Goal: Navigation & Orientation: Find specific page/section

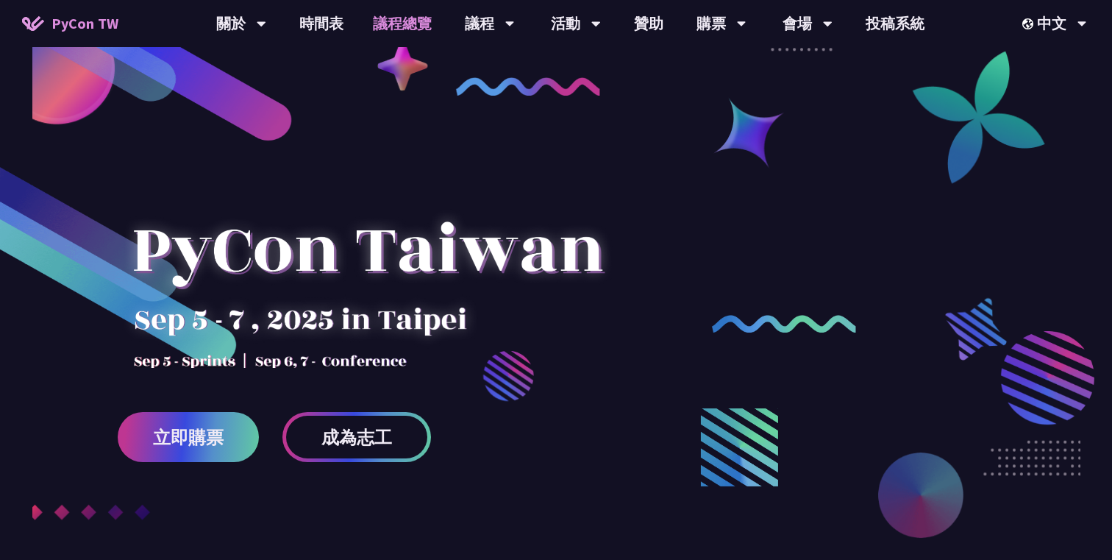
click at [416, 21] on link "議程總覽" at bounding box center [402, 23] width 88 height 47
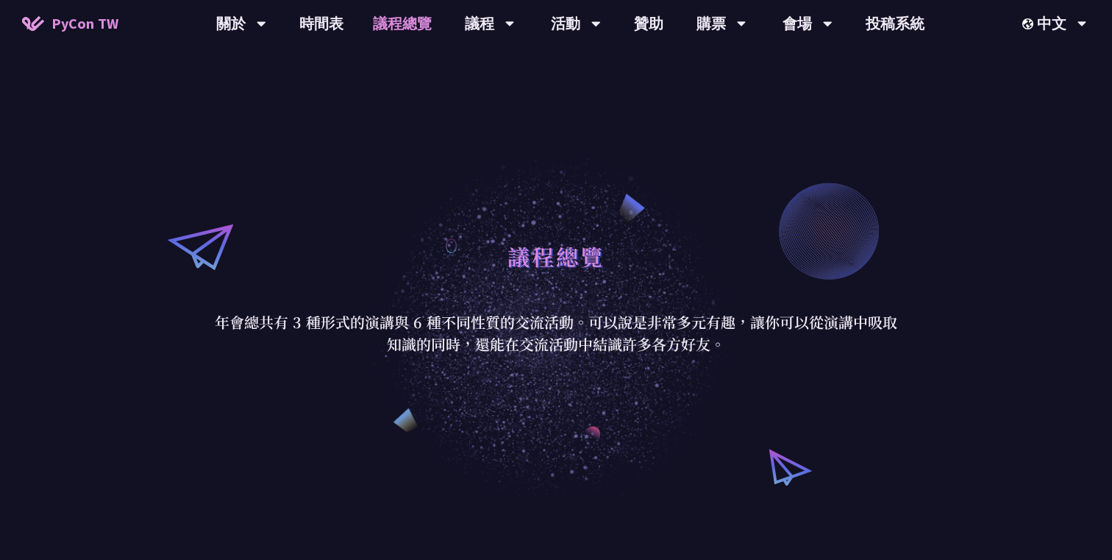
click at [360, 34] on link "議程總覽" at bounding box center [402, 23] width 88 height 47
click at [340, 29] on link "時間表" at bounding box center [322, 23] width 74 height 47
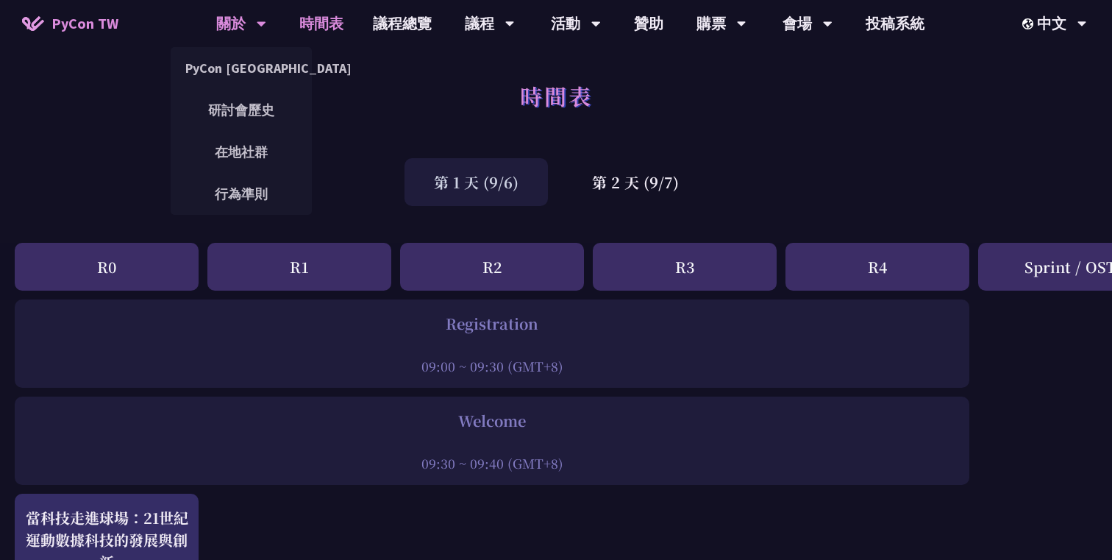
click at [233, 27] on div "關於" at bounding box center [241, 23] width 50 height 47
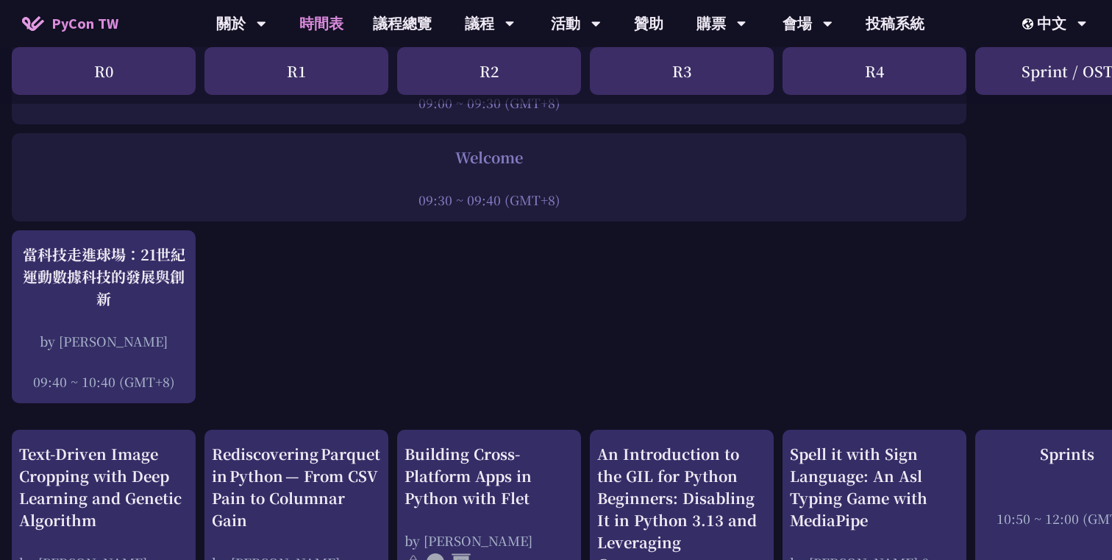
scroll to position [264, 3]
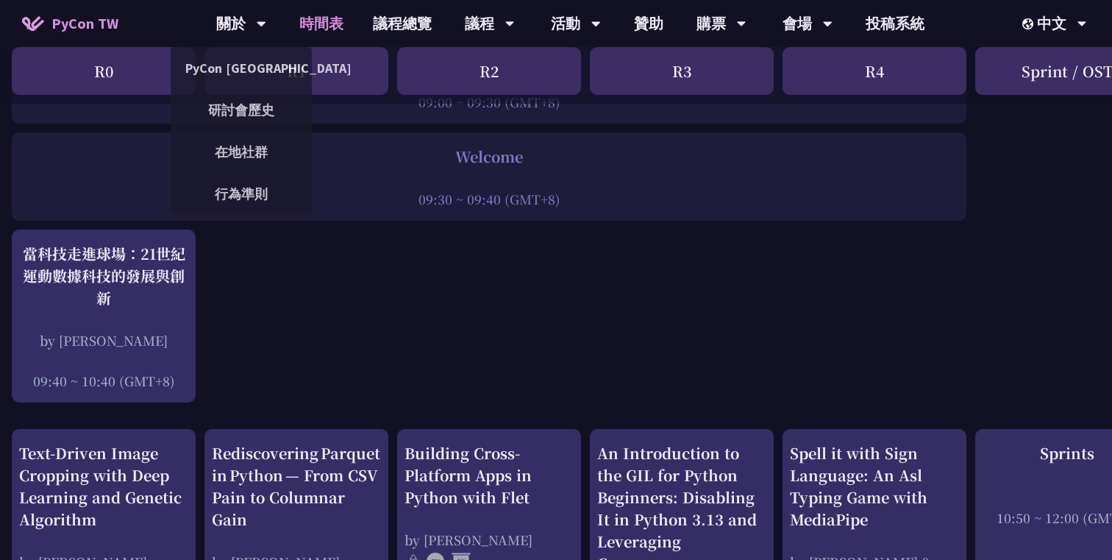
click at [83, 29] on span "PyCon TW" at bounding box center [84, 24] width 67 height 22
